Goal: Navigation & Orientation: Find specific page/section

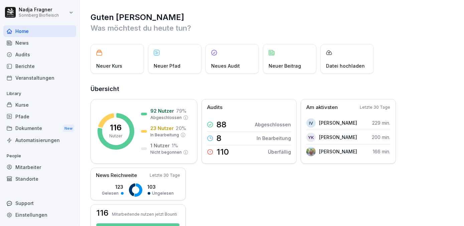
click at [21, 31] on div "Home" at bounding box center [39, 31] width 73 height 12
click at [38, 41] on div "News" at bounding box center [39, 43] width 73 height 12
click at [39, 33] on div "Home" at bounding box center [39, 31] width 73 height 12
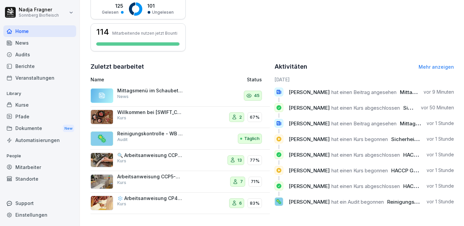
scroll to position [64, 0]
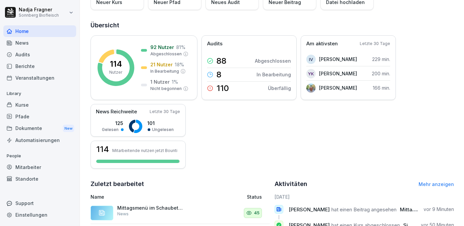
click at [37, 168] on div "Mitarbeiter" at bounding box center [39, 168] width 73 height 12
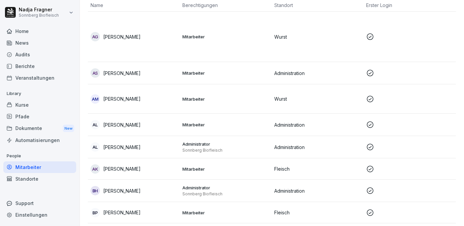
scroll to position [7, 0]
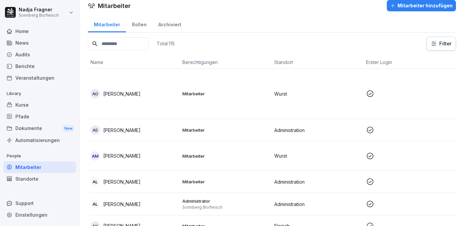
click at [171, 24] on div "Archiviert" at bounding box center [169, 23] width 35 height 17
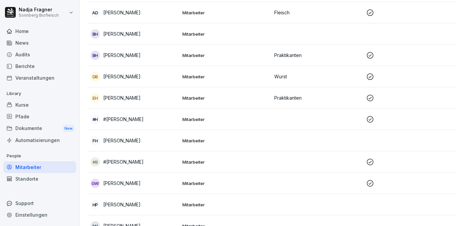
scroll to position [182, 0]
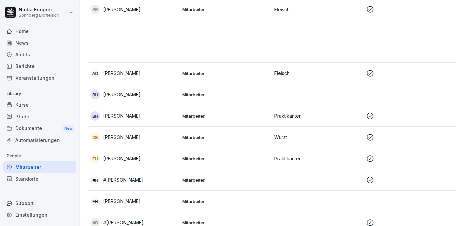
click at [227, 70] on p "Mitarbeiter" at bounding box center [225, 73] width 87 height 6
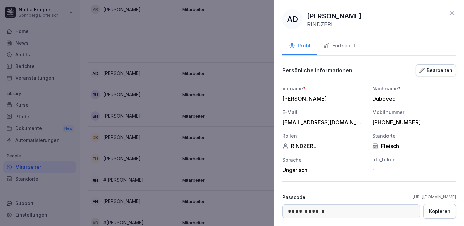
click at [450, 13] on icon at bounding box center [452, 13] width 5 height 5
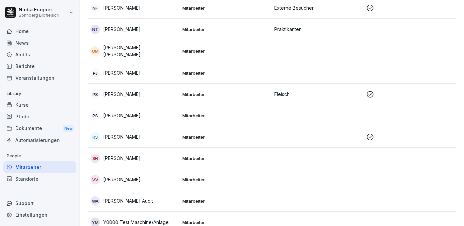
scroll to position [941, 0]
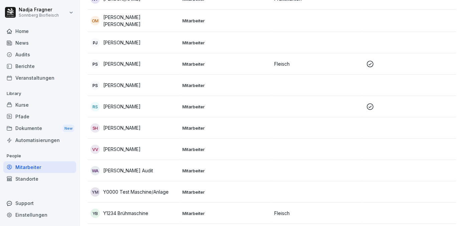
click at [234, 61] on p "Mitarbeiter" at bounding box center [225, 64] width 87 height 6
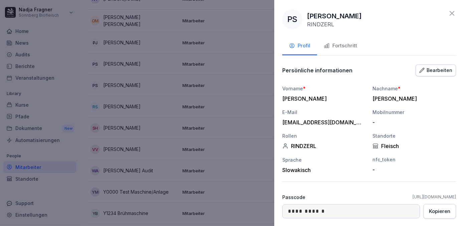
click at [448, 11] on icon at bounding box center [452, 13] width 8 height 8
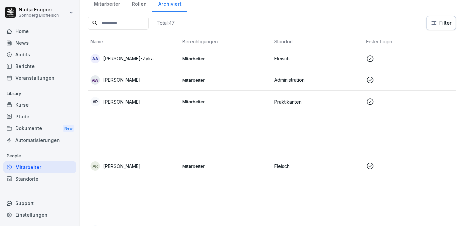
scroll to position [0, 0]
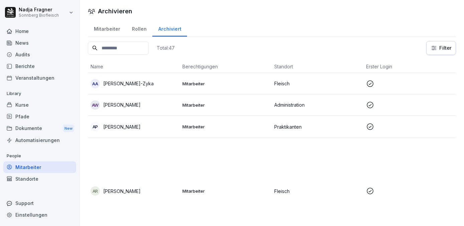
click at [28, 105] on div "Kurse" at bounding box center [39, 105] width 73 height 12
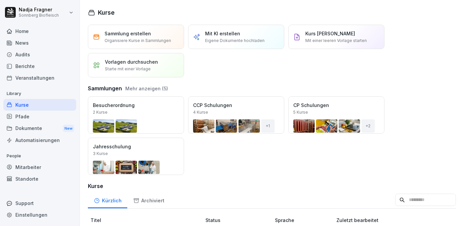
click at [29, 32] on div "Home" at bounding box center [39, 31] width 73 height 12
